Goal: Use online tool/utility: Utilize a website feature to perform a specific function

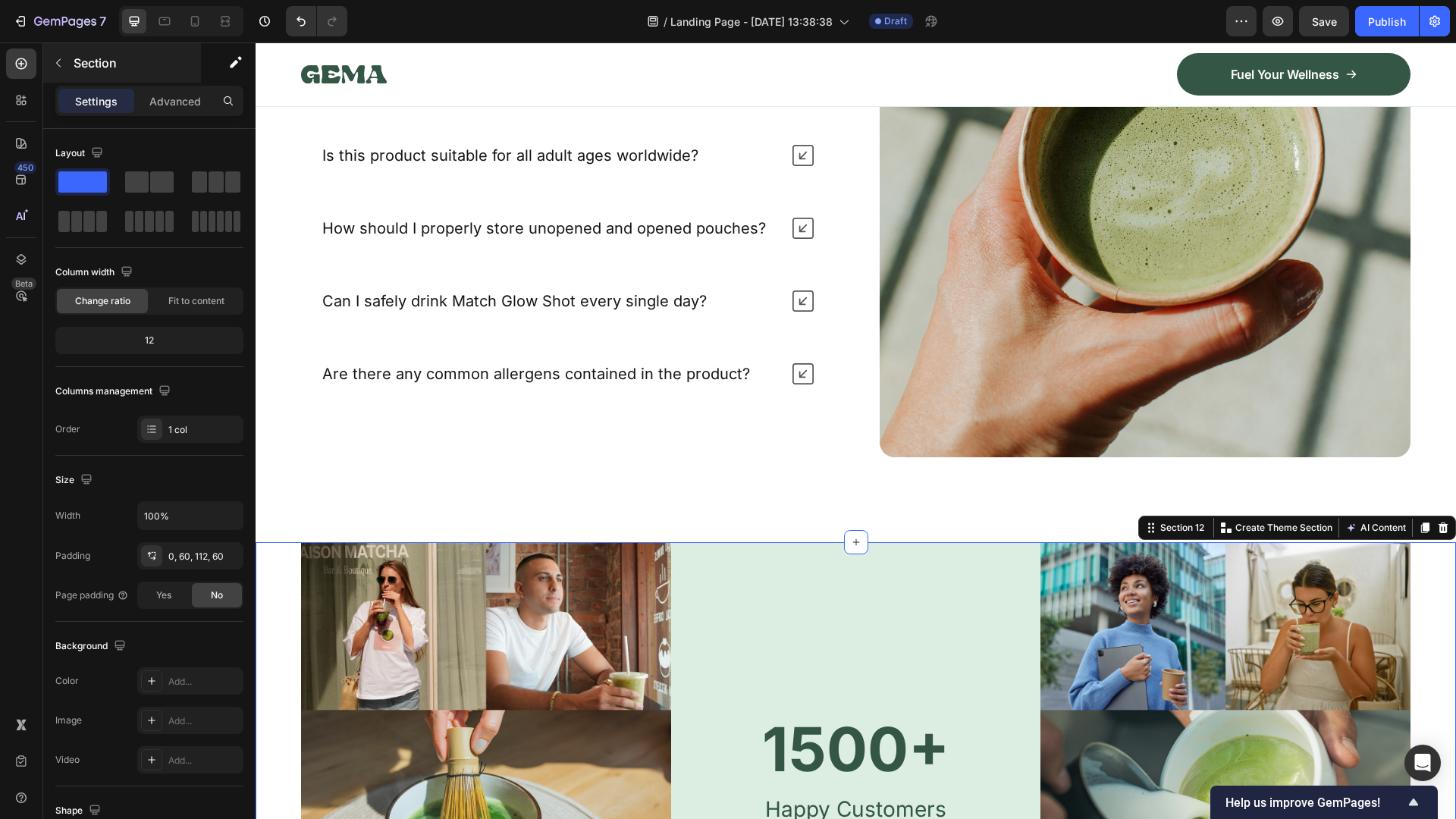
scroll to position [5519, 0]
click at [14, 96] on icon at bounding box center [21, 100] width 15 height 15
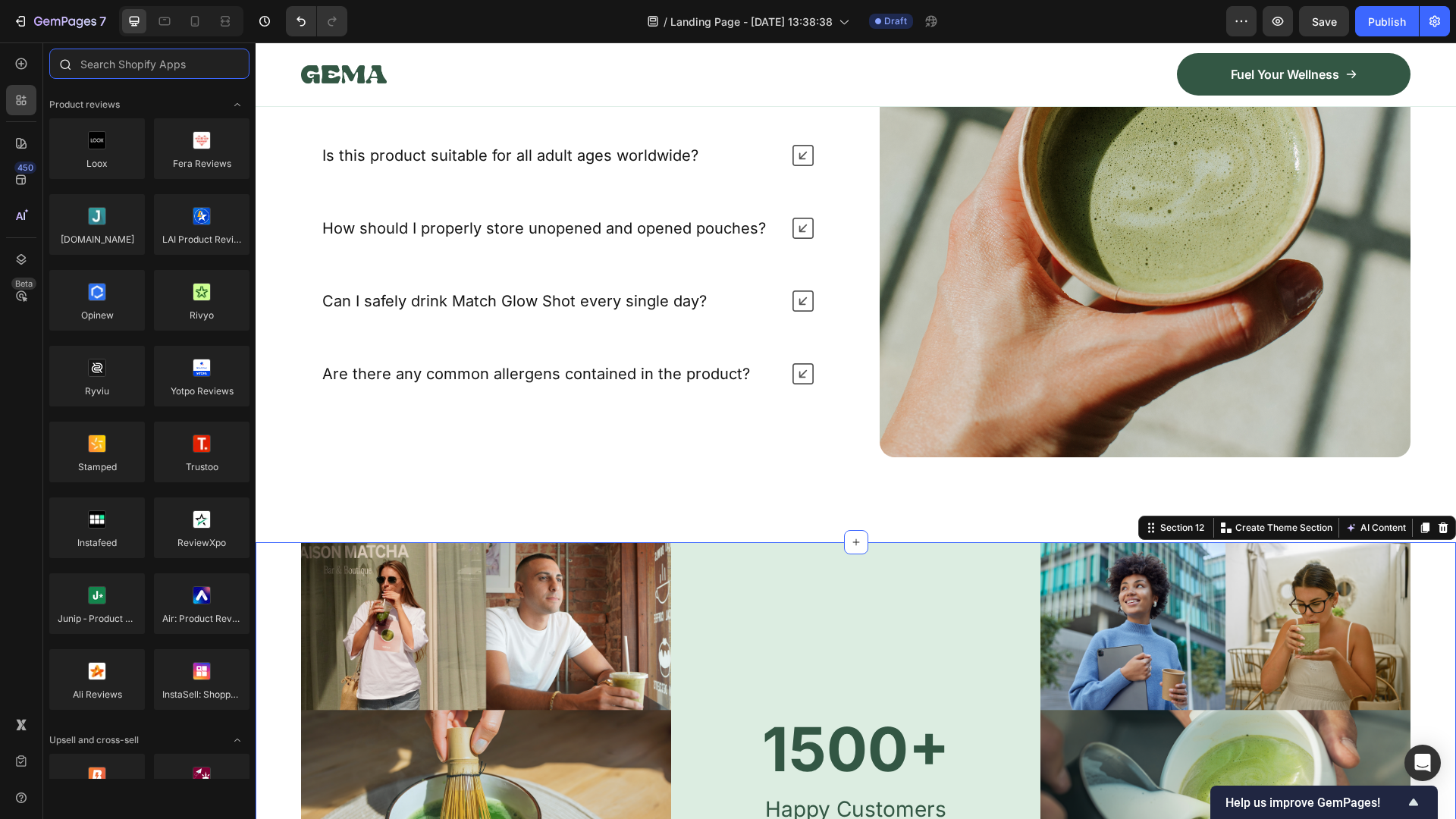
click at [112, 59] on input "text" at bounding box center [150, 64] width 200 height 31
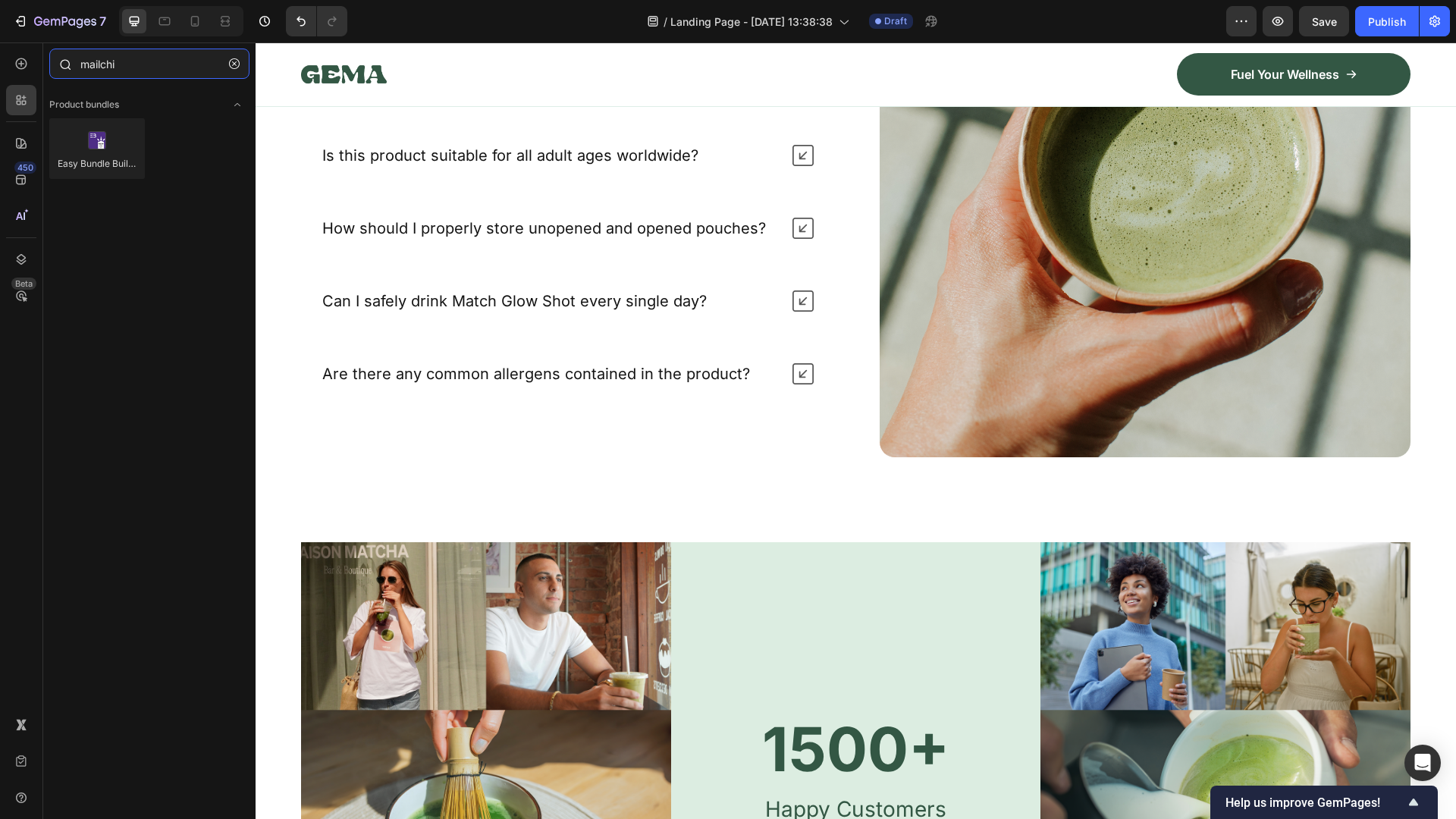
type input "mailchi,"
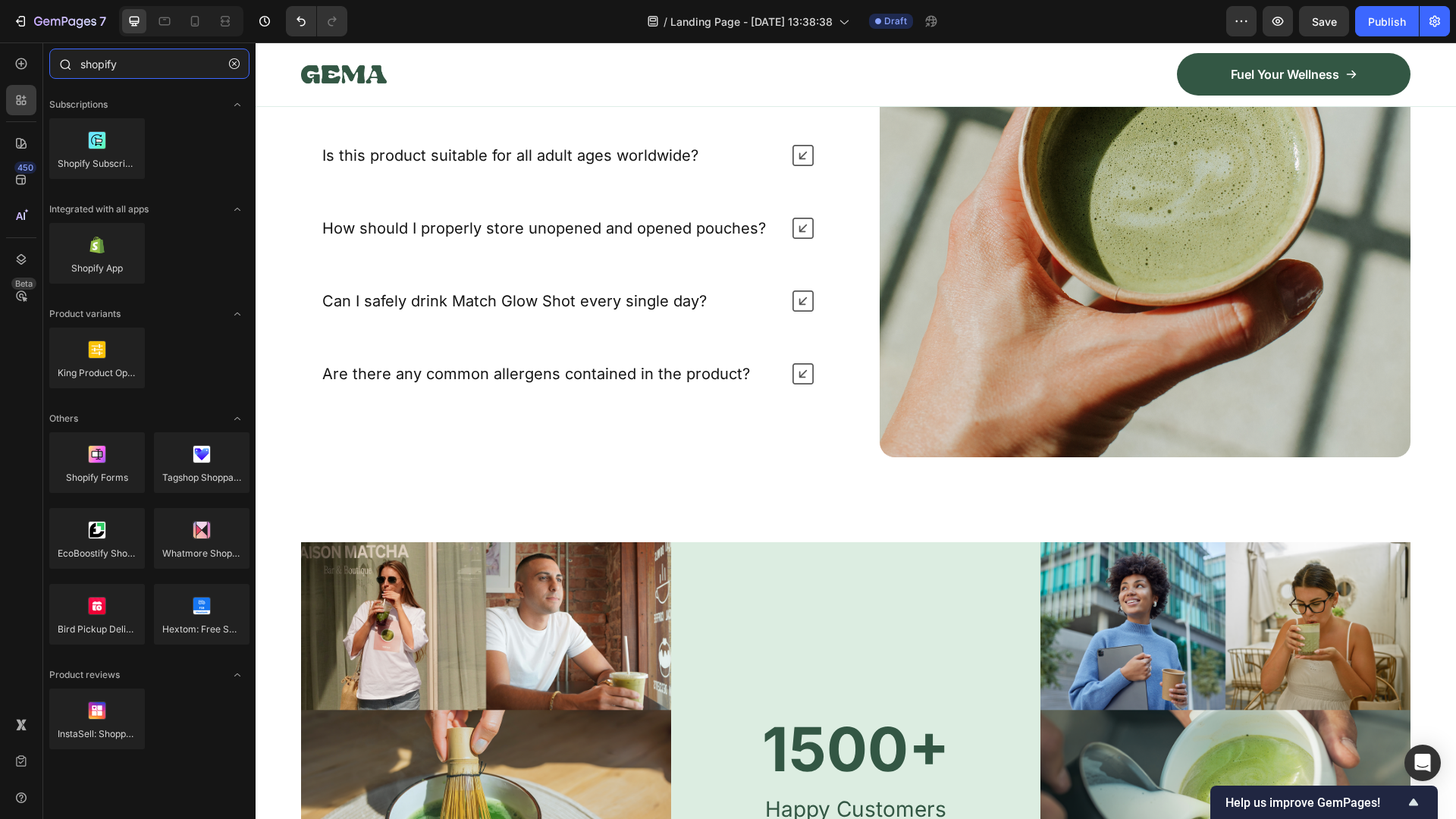
type input "shopify"
click at [29, 64] on div at bounding box center [22, 64] width 31 height 31
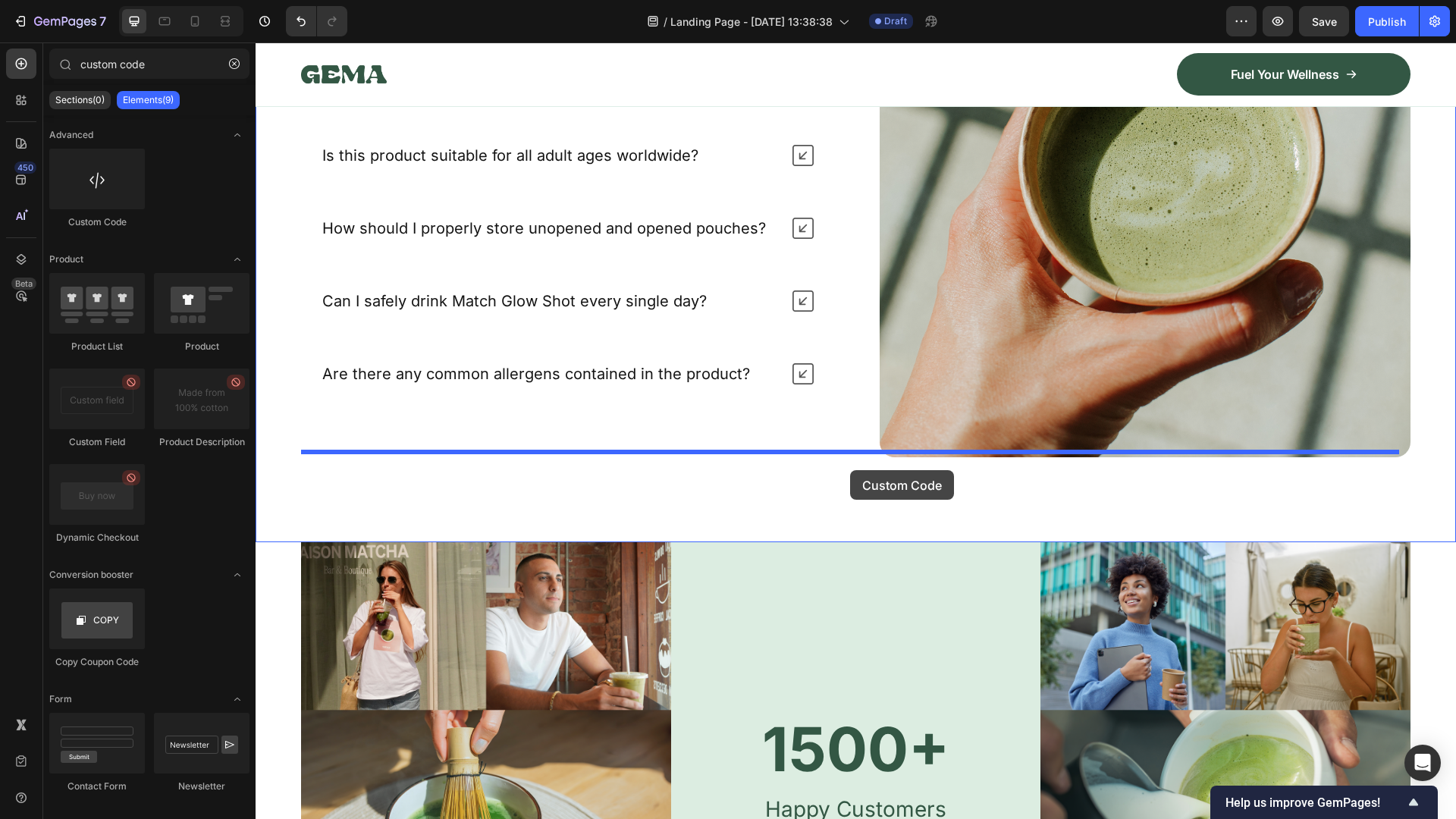
drag, startPoint x: 355, startPoint y: 225, endPoint x: 850, endPoint y: 470, distance: 552.3
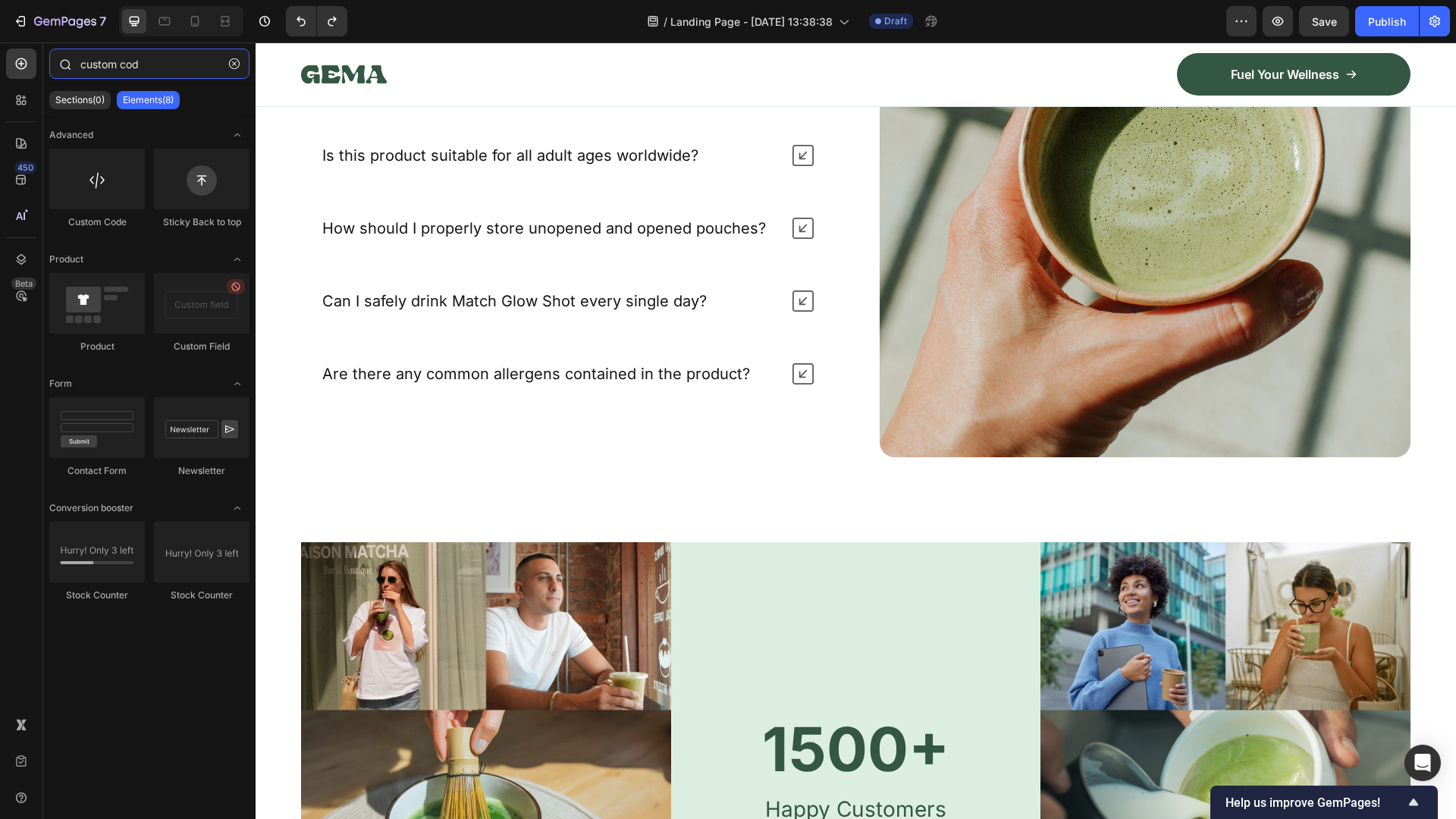
click at [157, 64] on input "custom cod" at bounding box center [150, 64] width 200 height 31
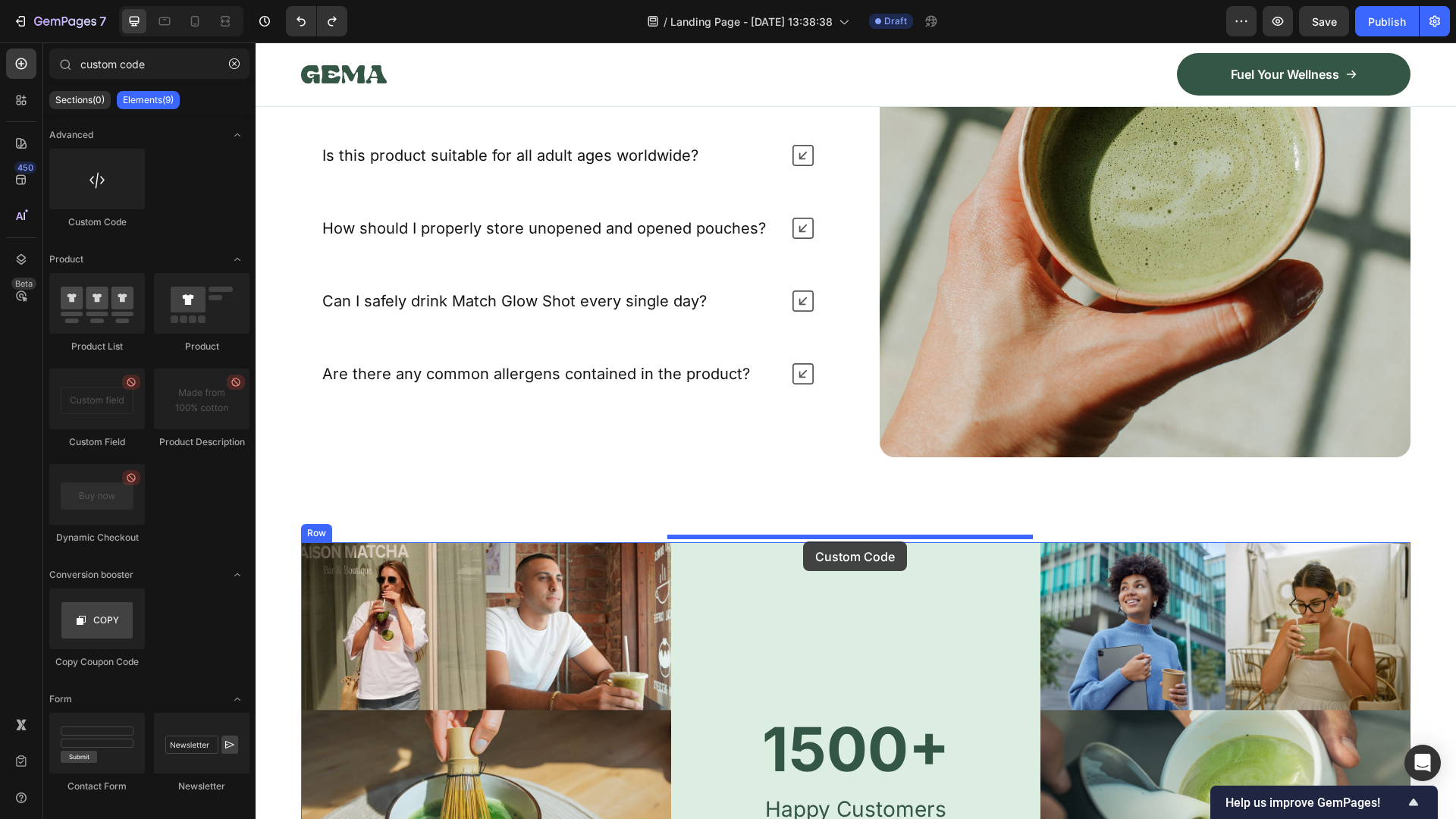
drag, startPoint x: 351, startPoint y: 244, endPoint x: 803, endPoint y: 542, distance: 541.4
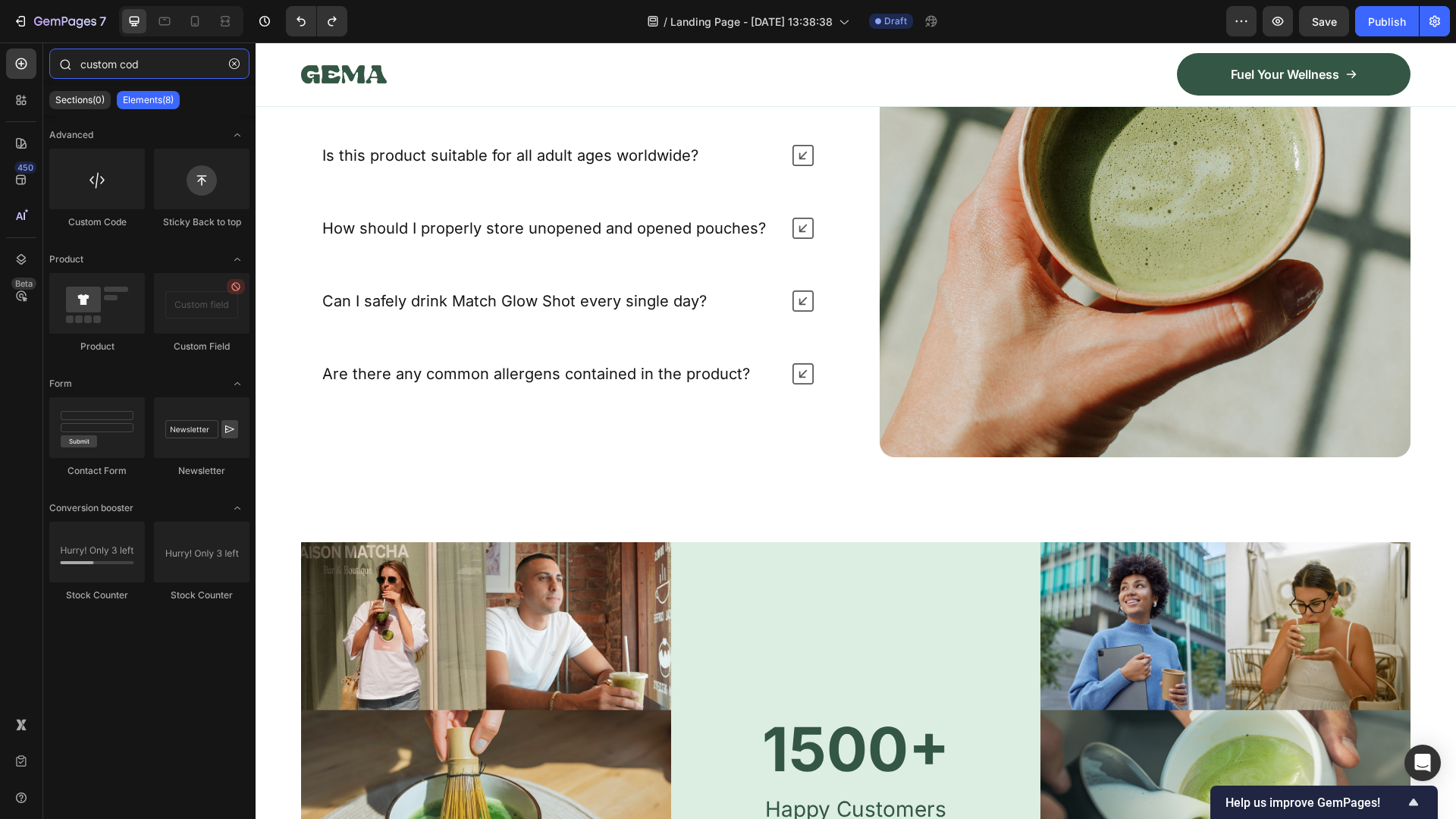
click at [165, 69] on input "custom cod" at bounding box center [150, 64] width 200 height 31
type input "custom code"
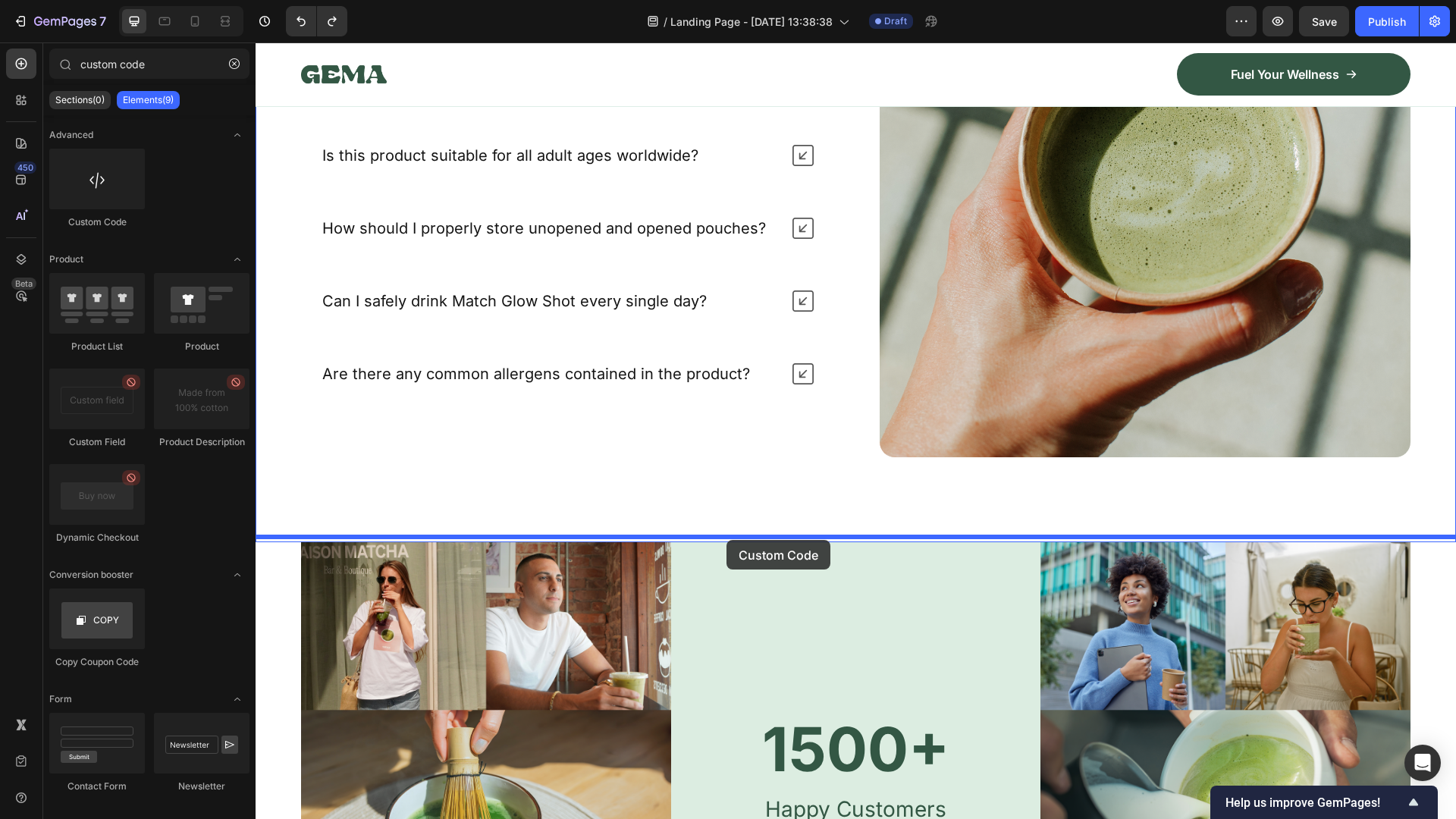
drag, startPoint x: 354, startPoint y: 232, endPoint x: 727, endPoint y: 540, distance: 483.7
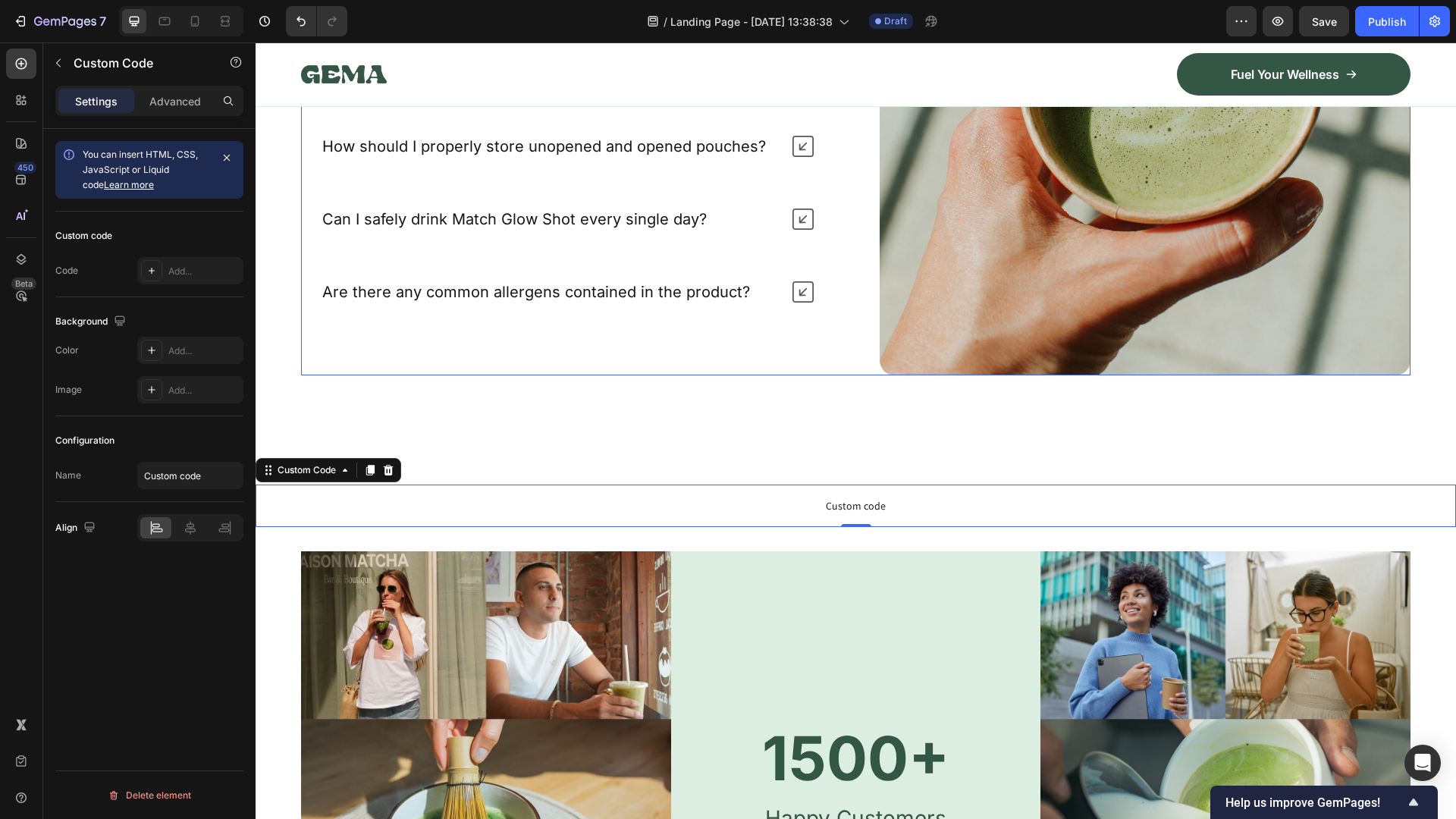
scroll to position [5596, 0]
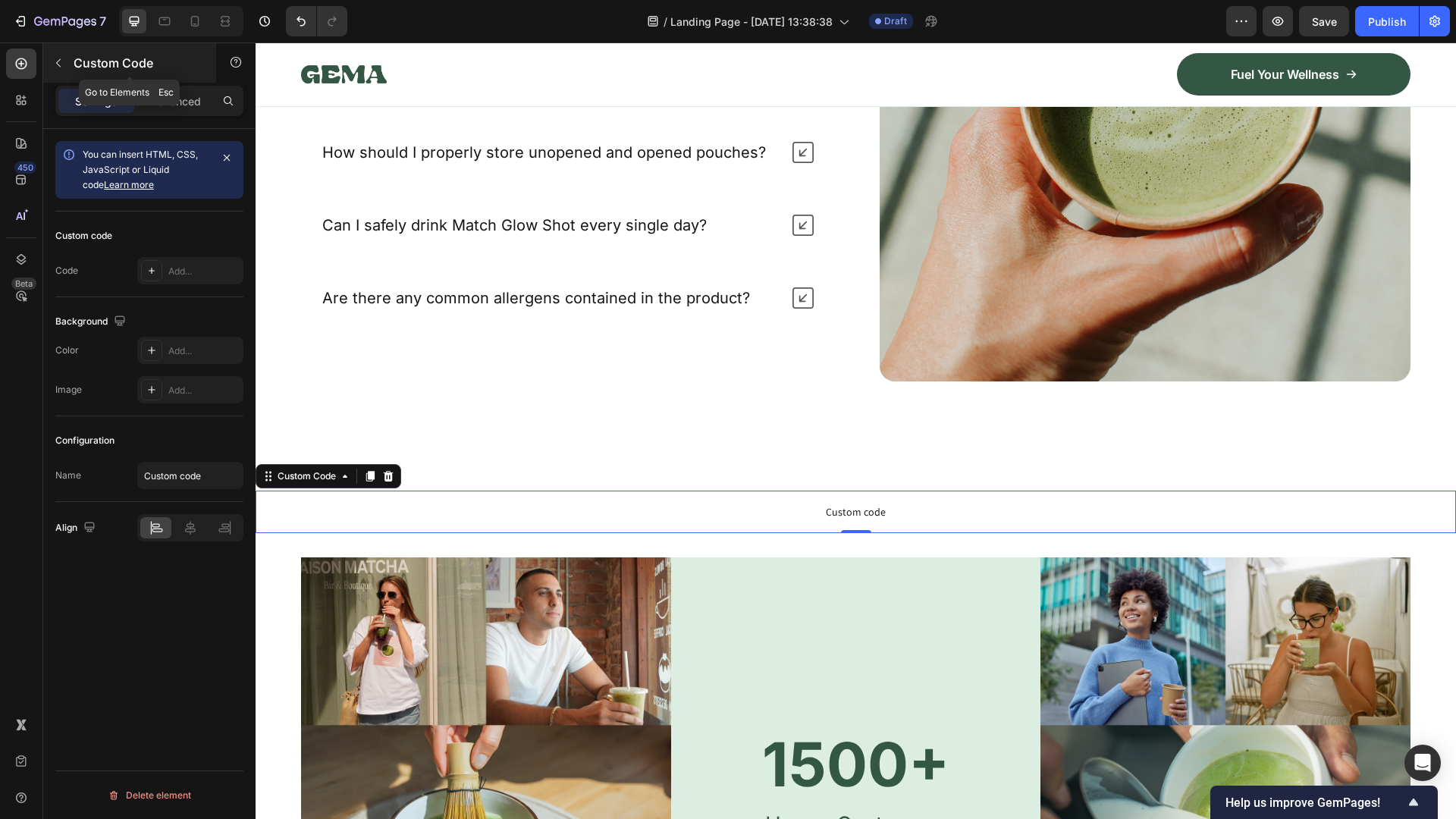
click at [57, 62] on icon "button" at bounding box center [58, 63] width 5 height 8
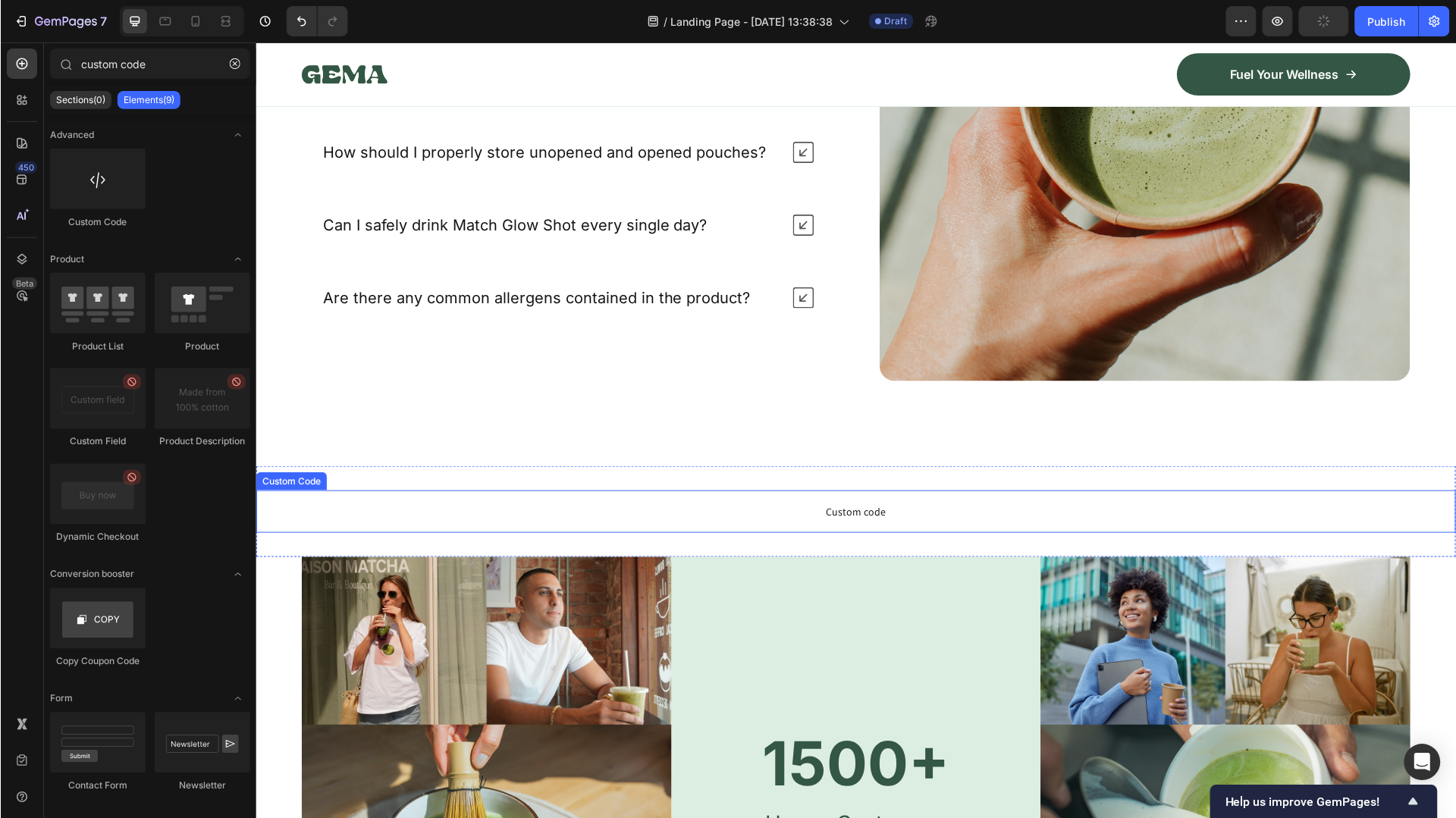
scroll to position [5671, 0]
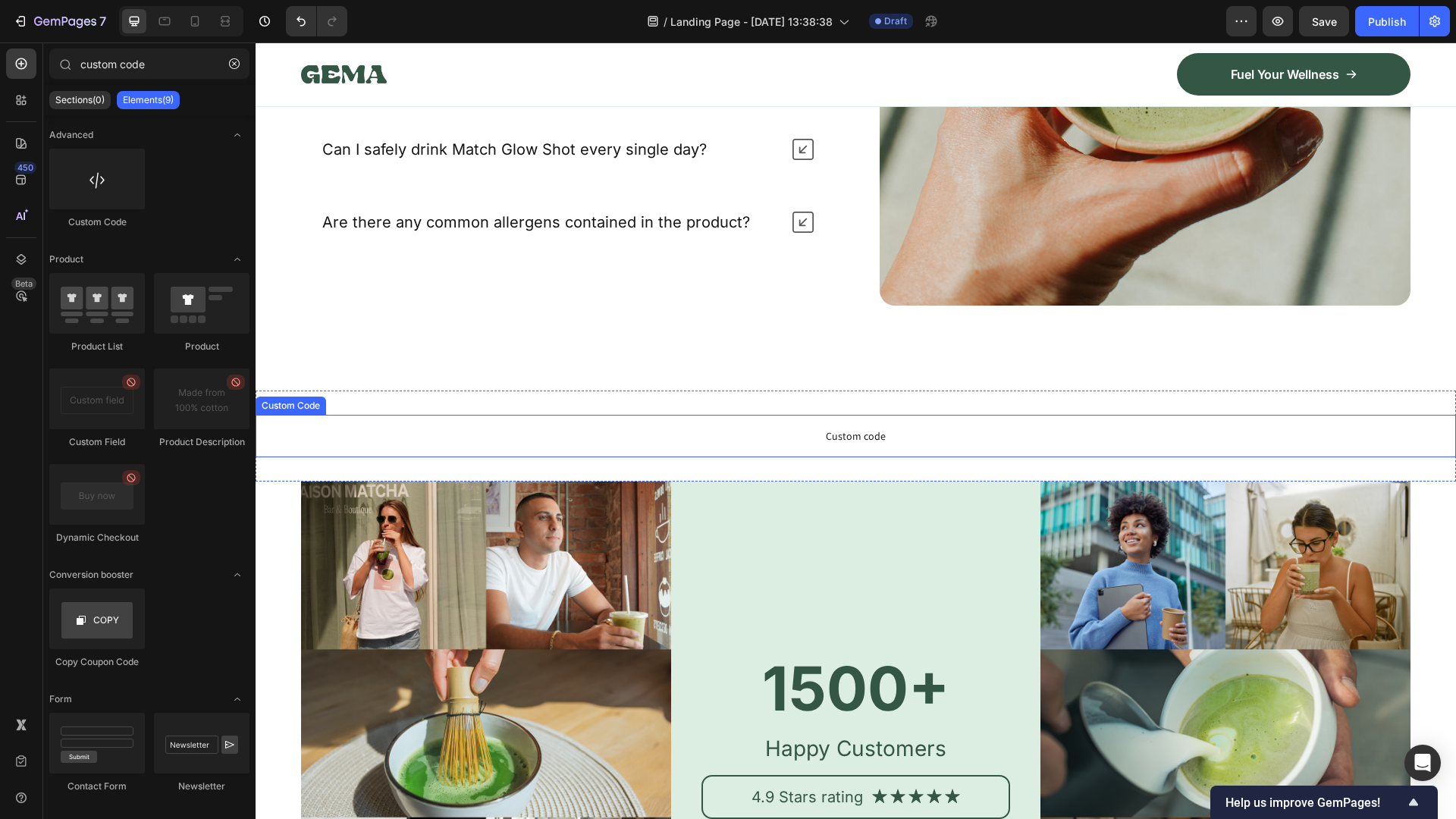
click at [780, 428] on span "Custom code" at bounding box center [855, 437] width 1200 height 18
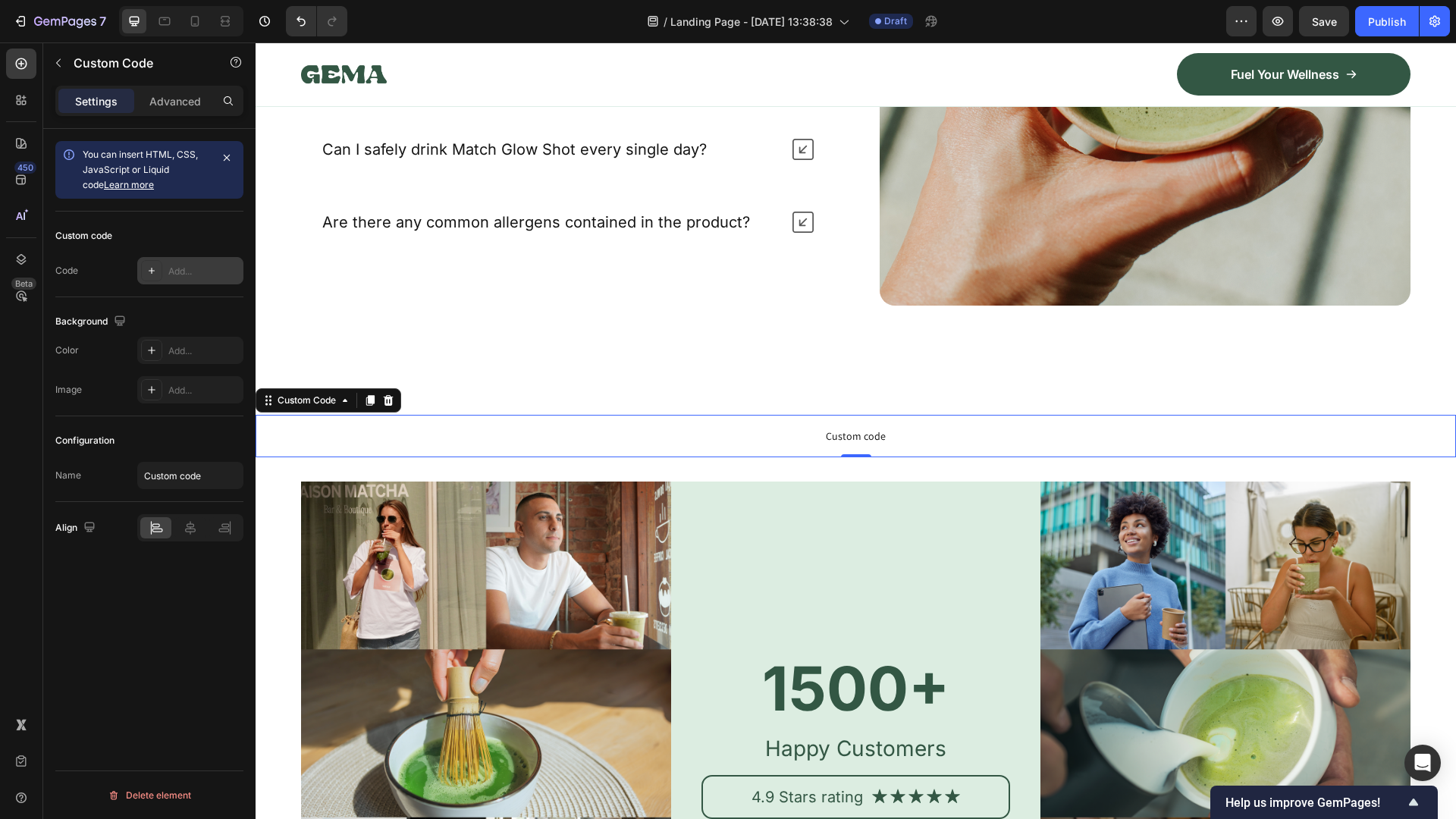
click at [156, 264] on div at bounding box center [151, 271] width 22 height 22
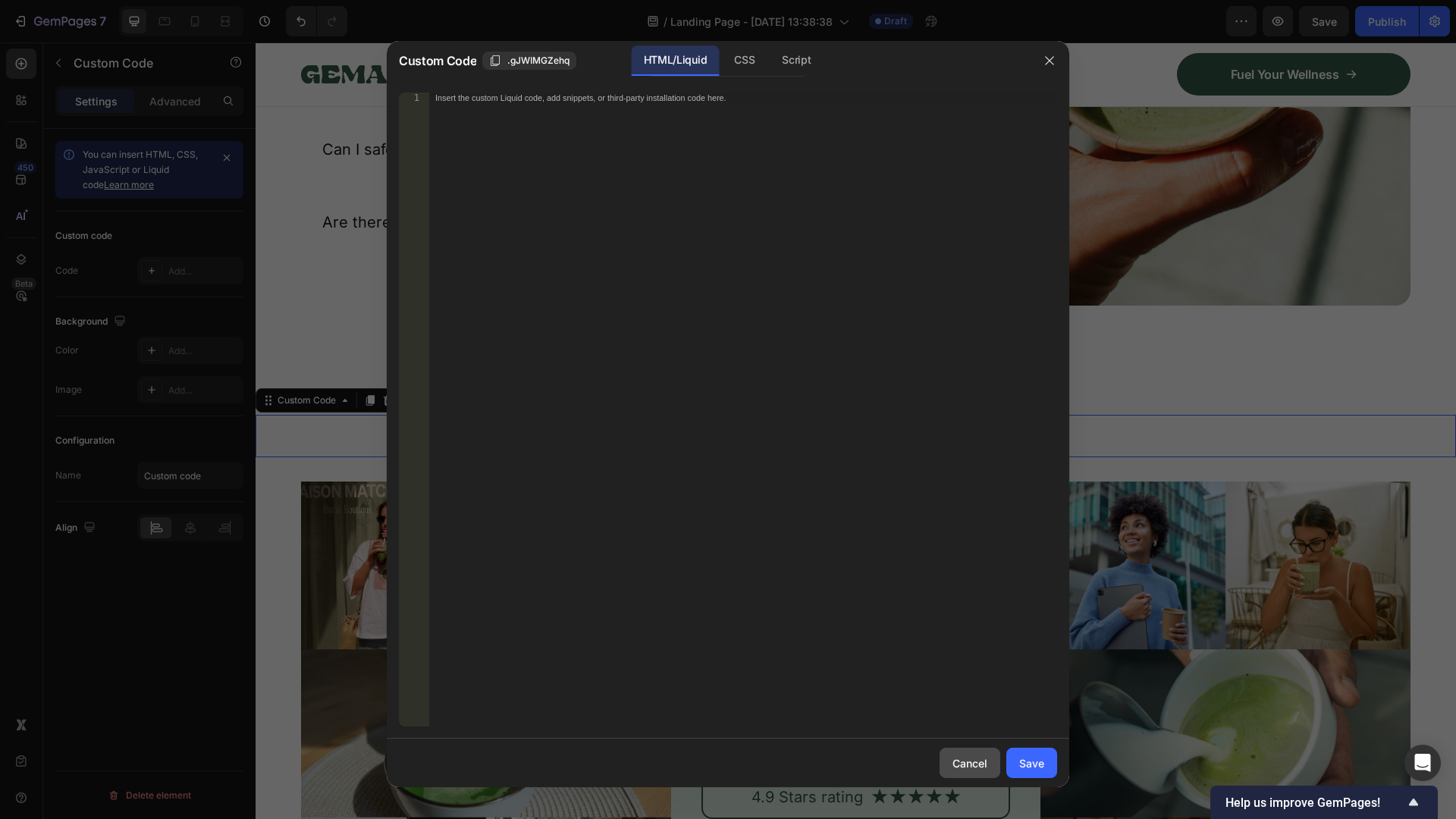
click at [956, 770] on div "Cancel" at bounding box center [969, 764] width 35 height 16
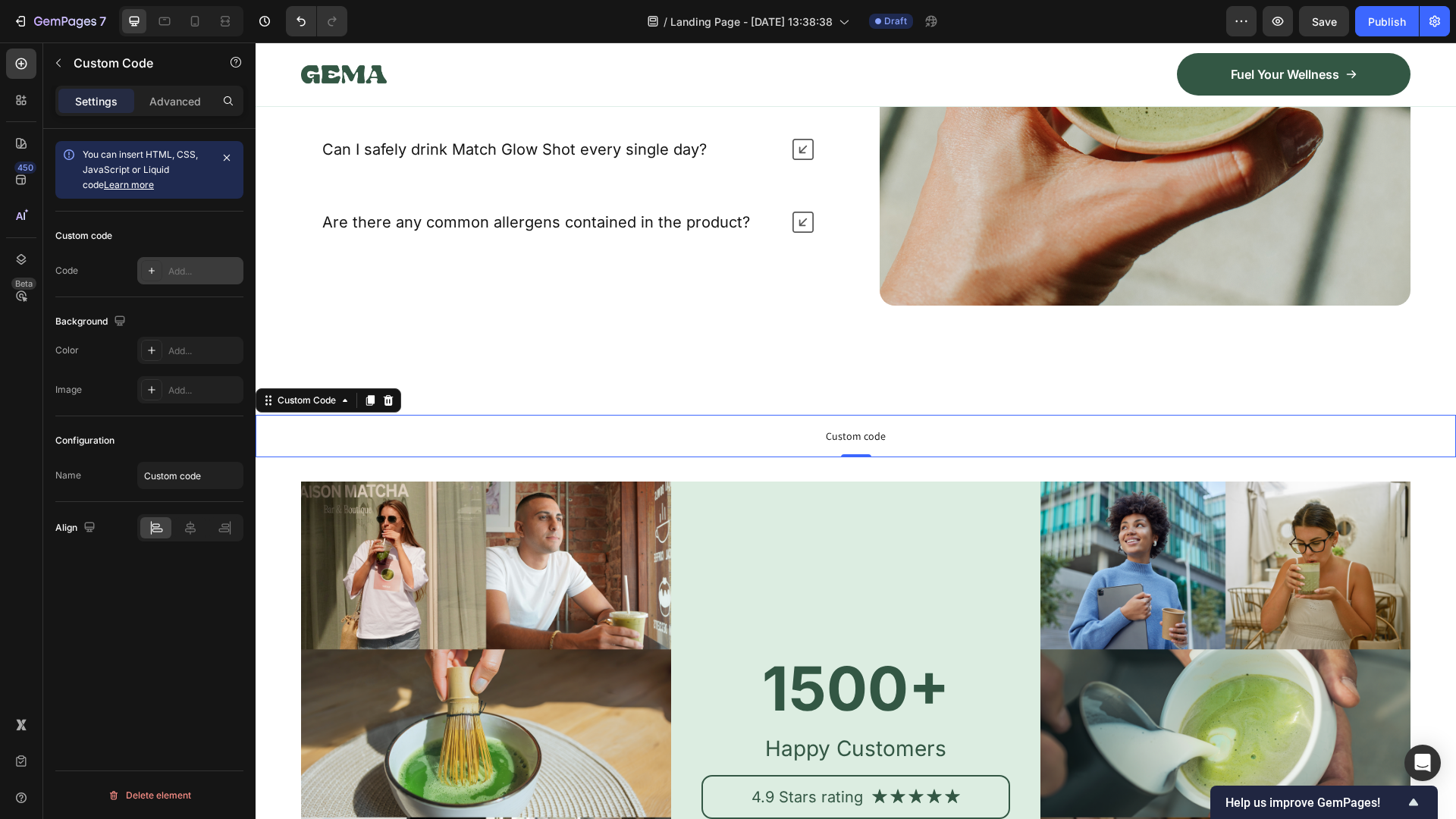
click at [171, 272] on div "Add..." at bounding box center [204, 271] width 71 height 14
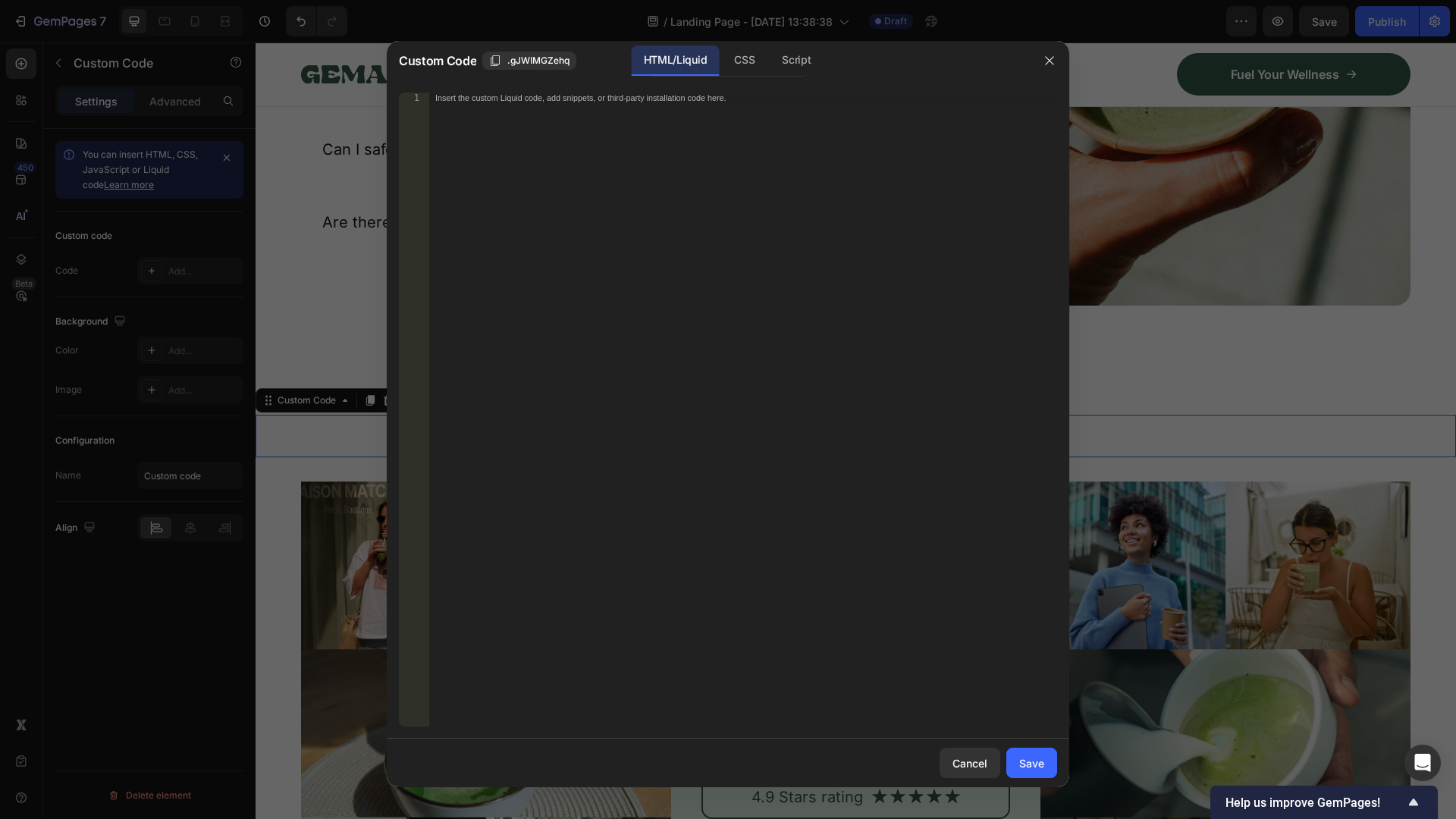
click at [457, 124] on div "Insert the custom Liquid code, add snippets, or third-party installation code h…" at bounding box center [743, 420] width 627 height 655
